Goal: Task Accomplishment & Management: Manage account settings

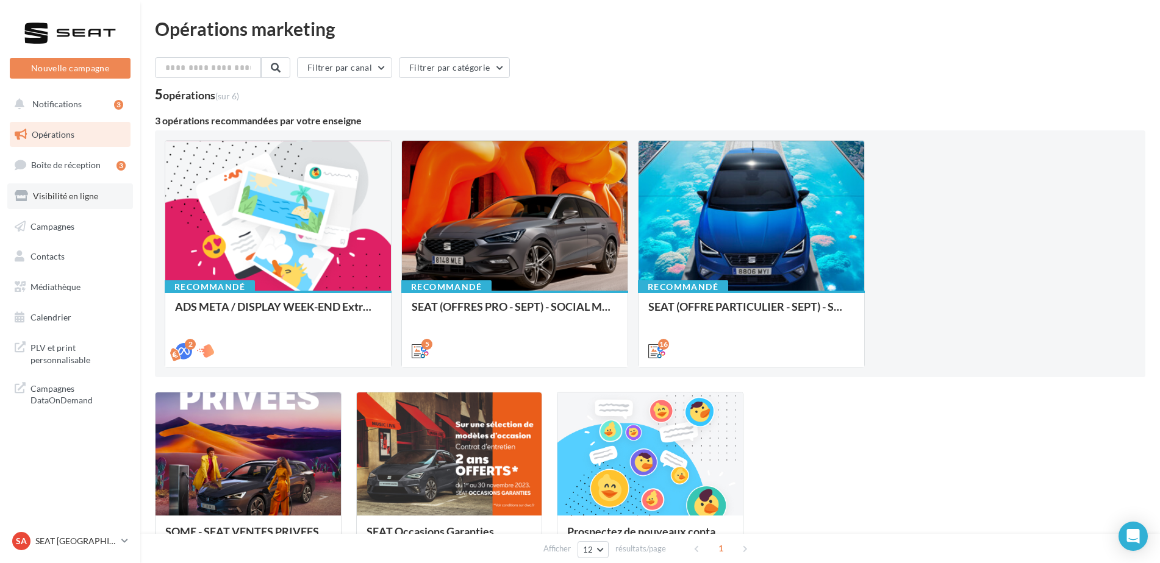
click at [81, 195] on span "Visibilité en ligne" at bounding box center [65, 196] width 65 height 10
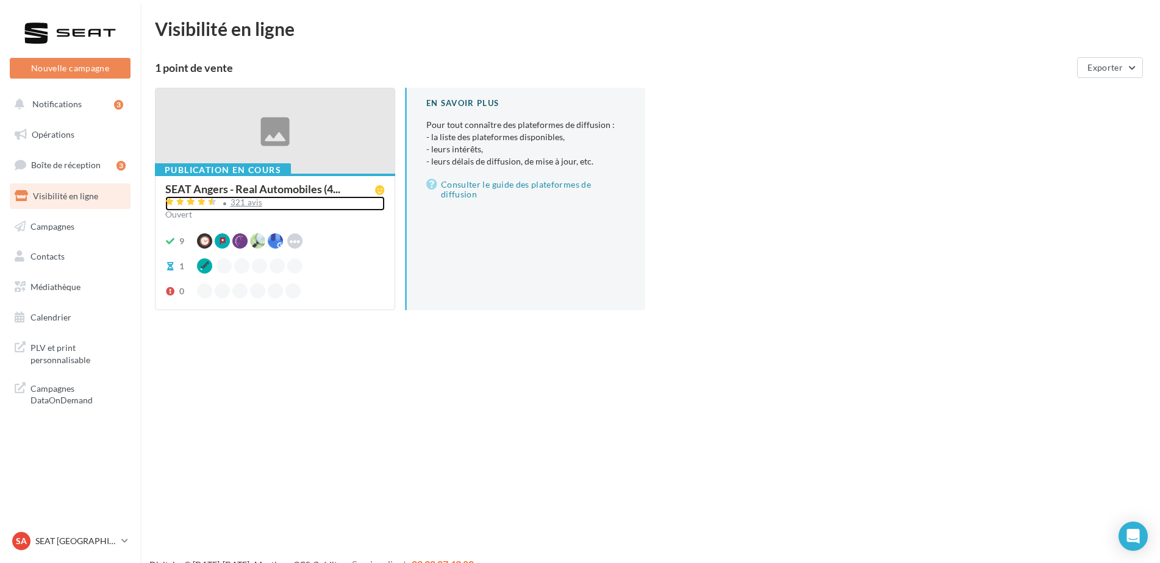
click at [243, 202] on div "321 avis" at bounding box center [246, 203] width 32 height 8
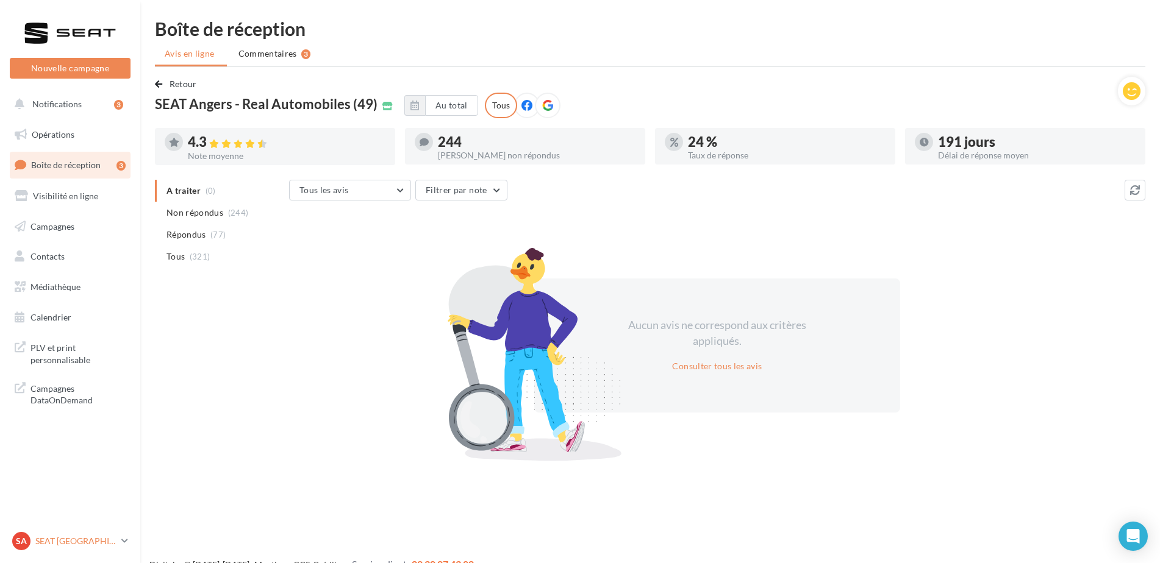
click at [92, 538] on p "SEAT [GEOGRAPHIC_DATA]" at bounding box center [75, 541] width 81 height 12
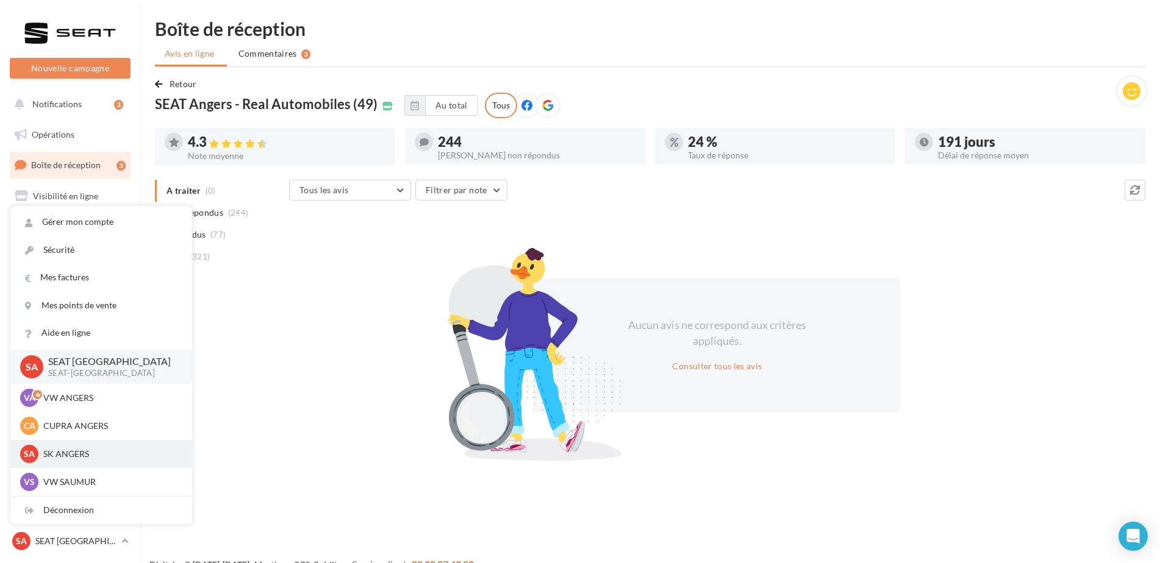
click at [105, 454] on p "SK ANGERS" at bounding box center [110, 454] width 134 height 12
